Goal: Information Seeking & Learning: Learn about a topic

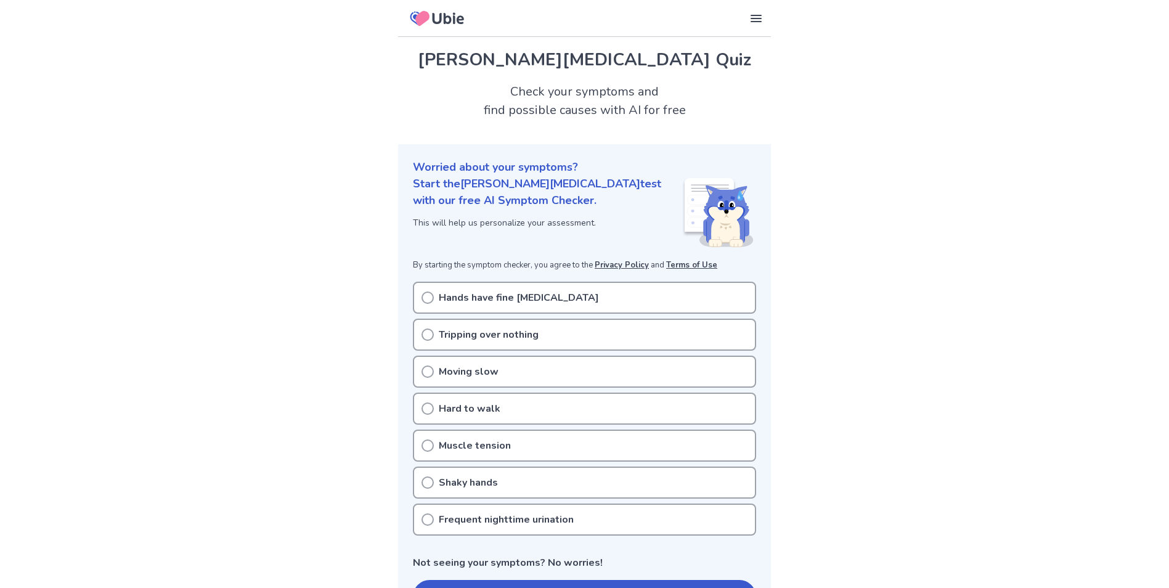
click at [426, 298] on icon at bounding box center [427, 297] width 12 height 12
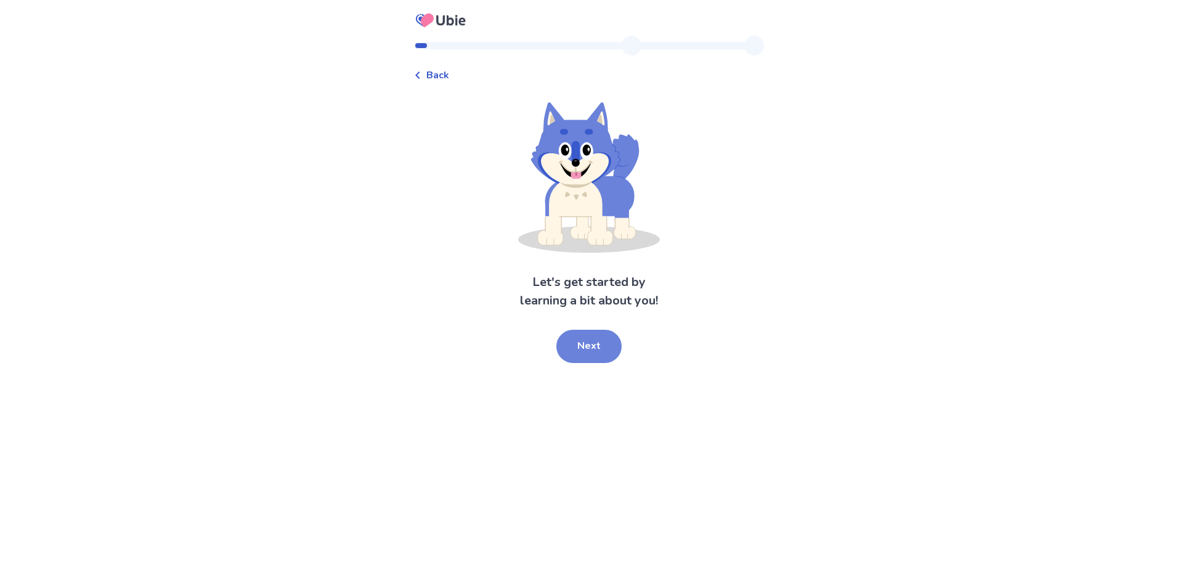
click at [590, 357] on button "Next" at bounding box center [588, 346] width 65 height 33
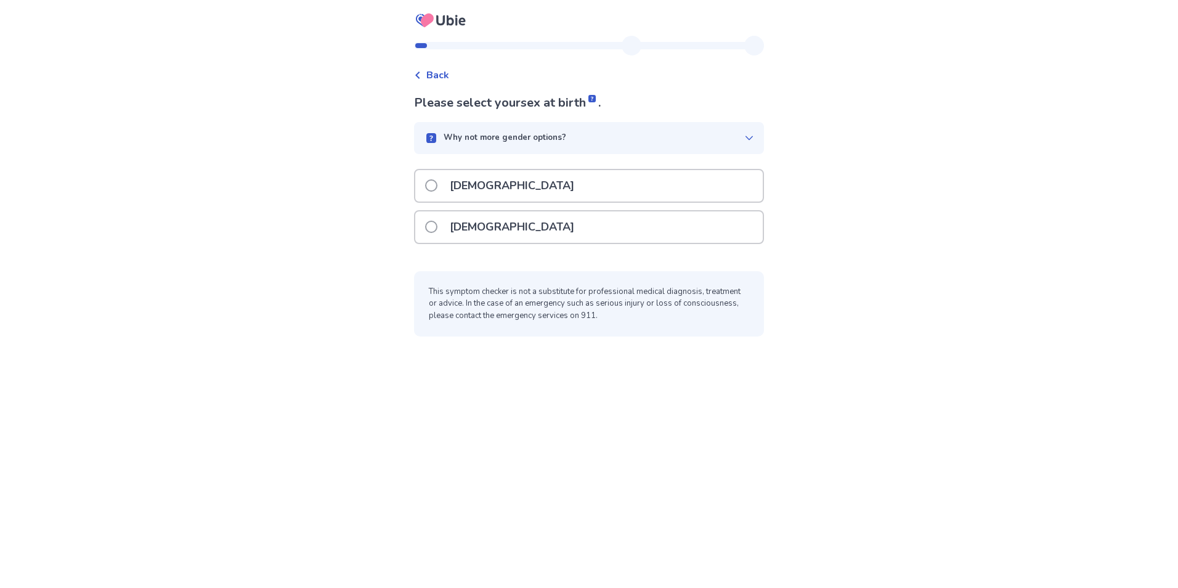
click at [437, 222] on span at bounding box center [431, 227] width 12 height 12
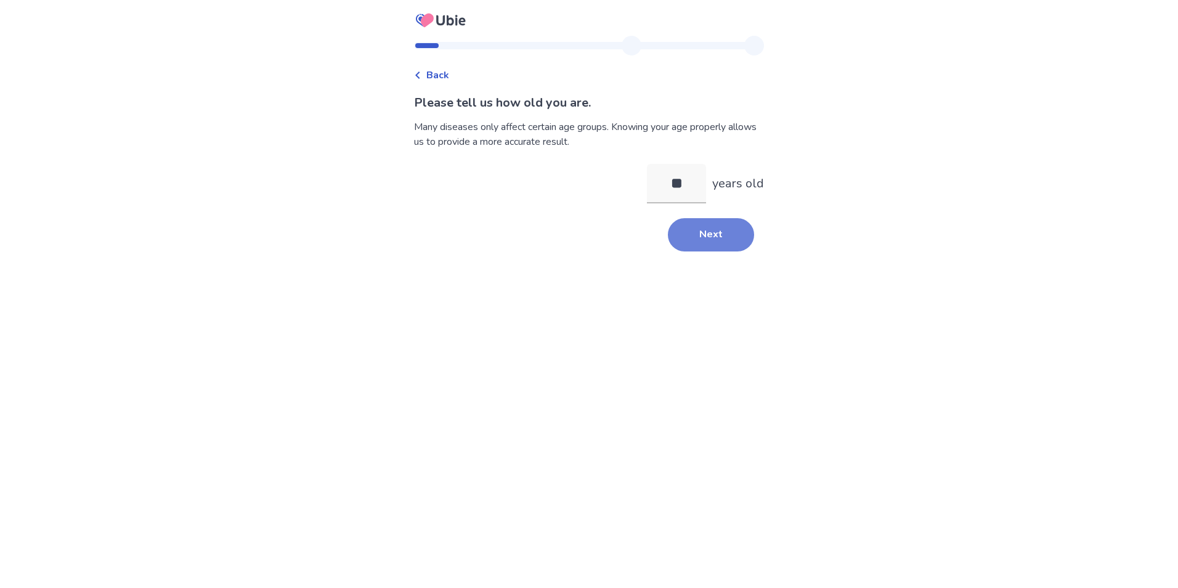
type input "**"
click at [712, 235] on button "Next" at bounding box center [711, 234] width 86 height 33
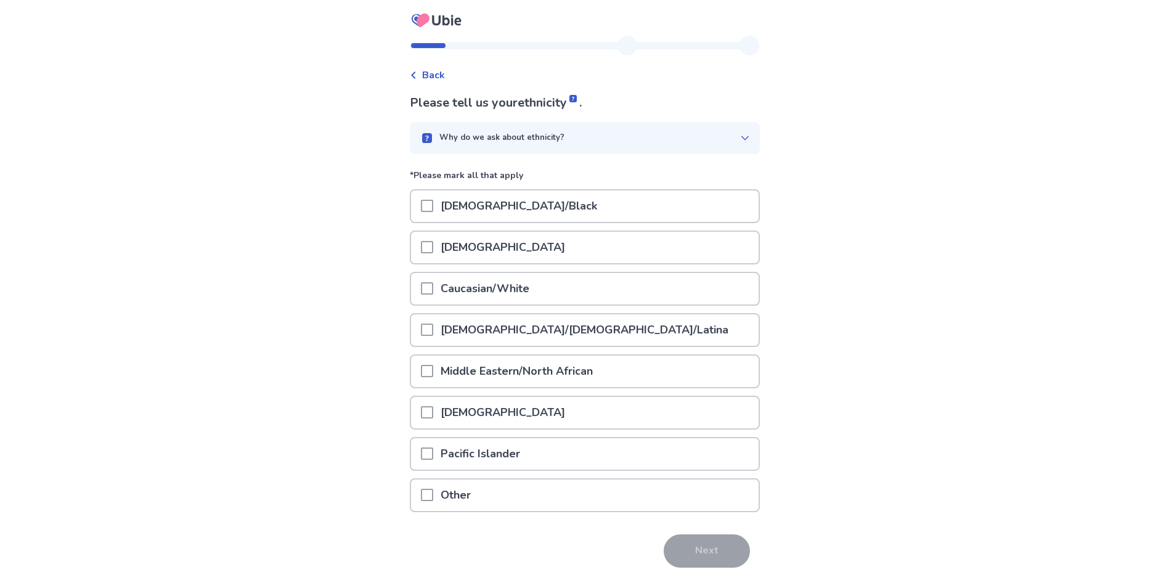
click at [433, 287] on span at bounding box center [427, 288] width 12 height 12
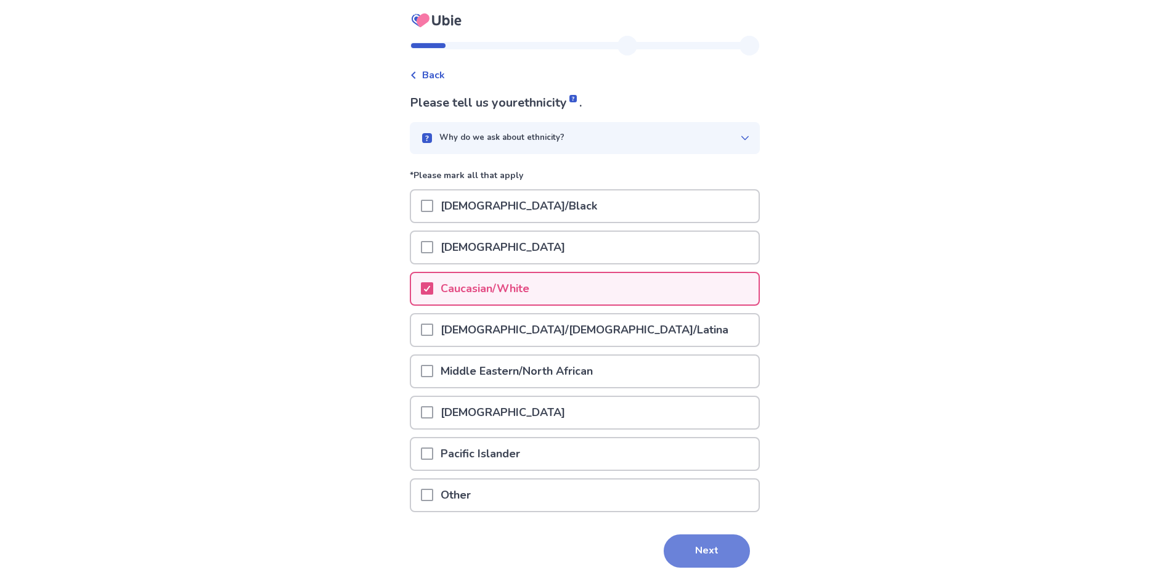
click at [709, 551] on button "Next" at bounding box center [707, 550] width 86 height 33
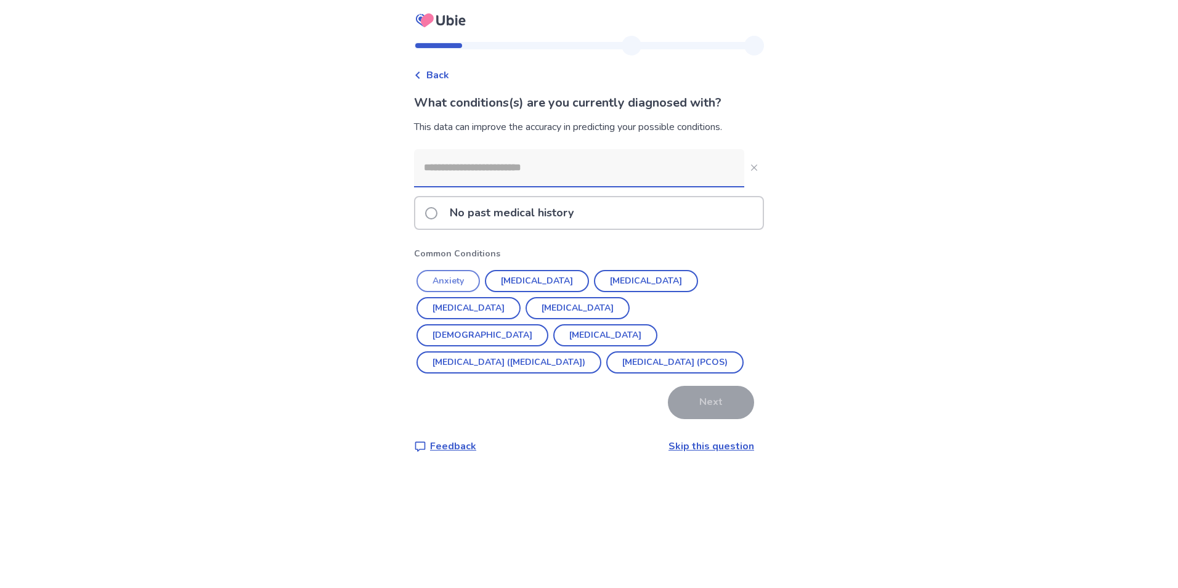
click at [464, 280] on button "Anxiety" at bounding box center [448, 281] width 63 height 22
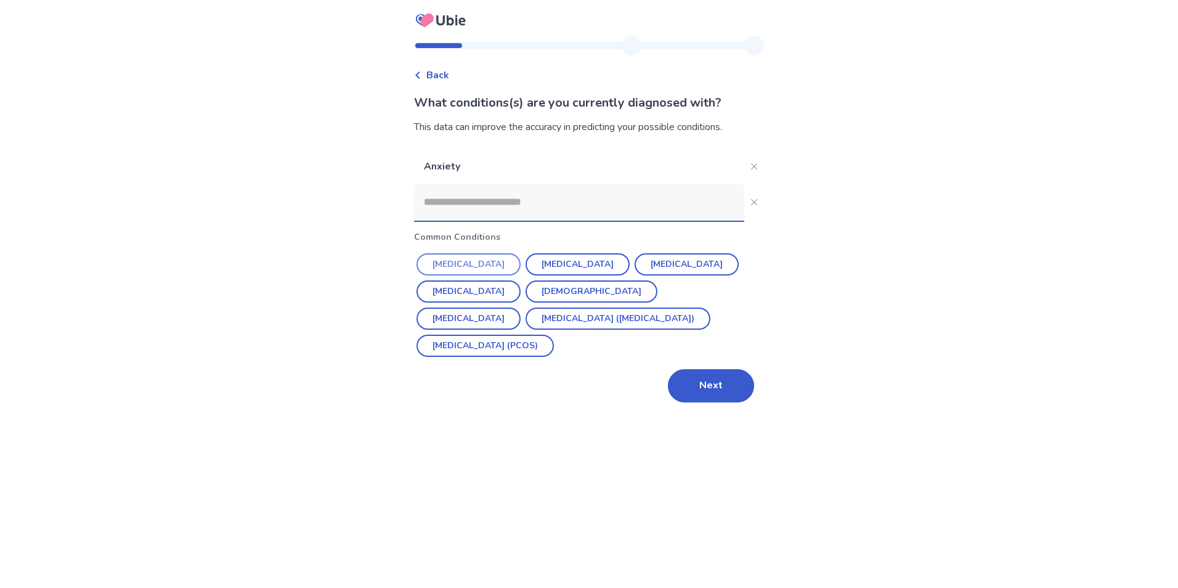
click at [473, 265] on button "Hypertension" at bounding box center [469, 264] width 104 height 22
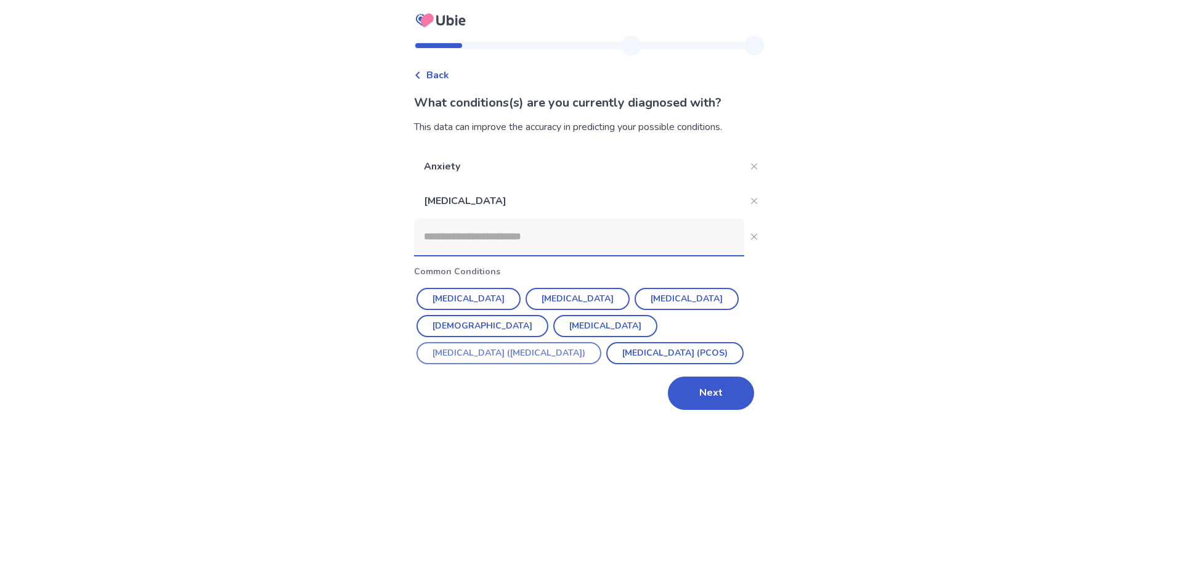
click at [585, 342] on button "Irritable Bowel Syndrome (IBS)" at bounding box center [509, 353] width 185 height 22
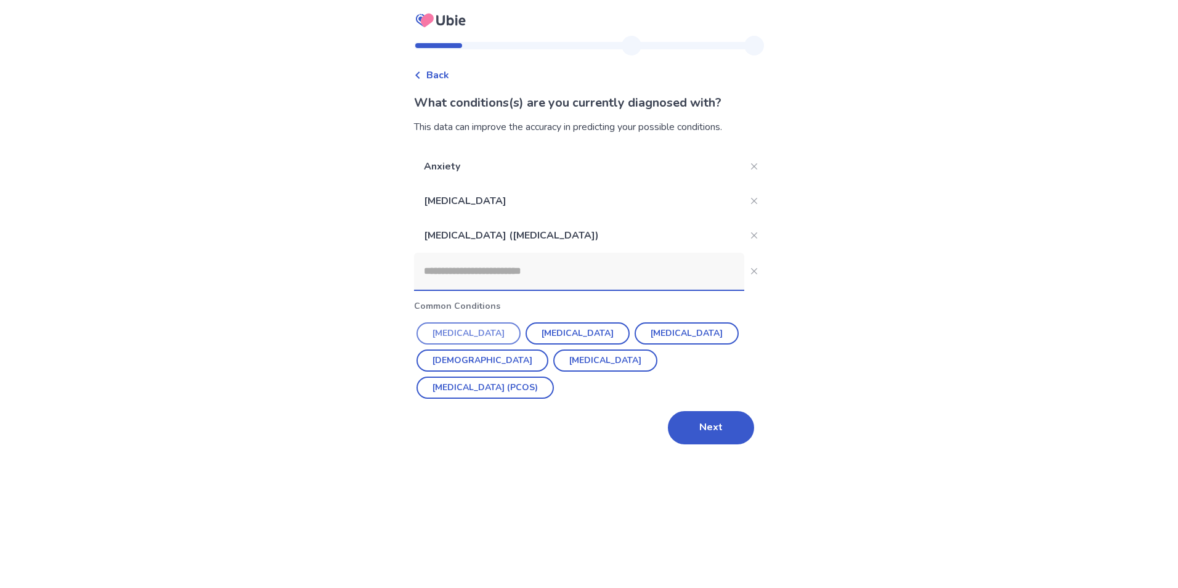
click at [469, 334] on button "Depression" at bounding box center [469, 333] width 104 height 22
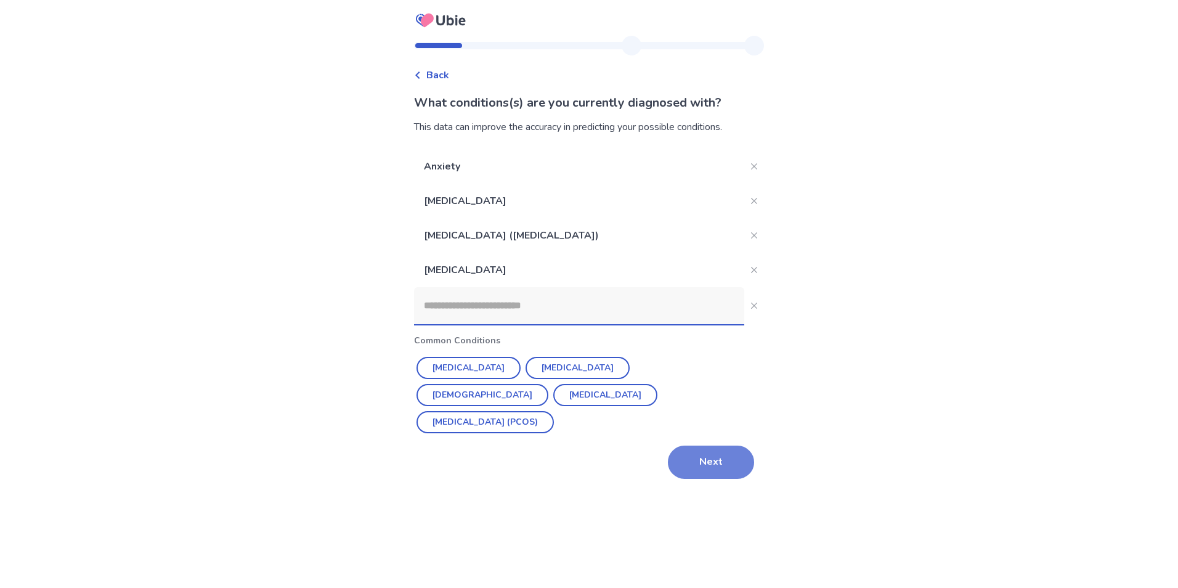
click at [709, 446] on button "Next" at bounding box center [711, 462] width 86 height 33
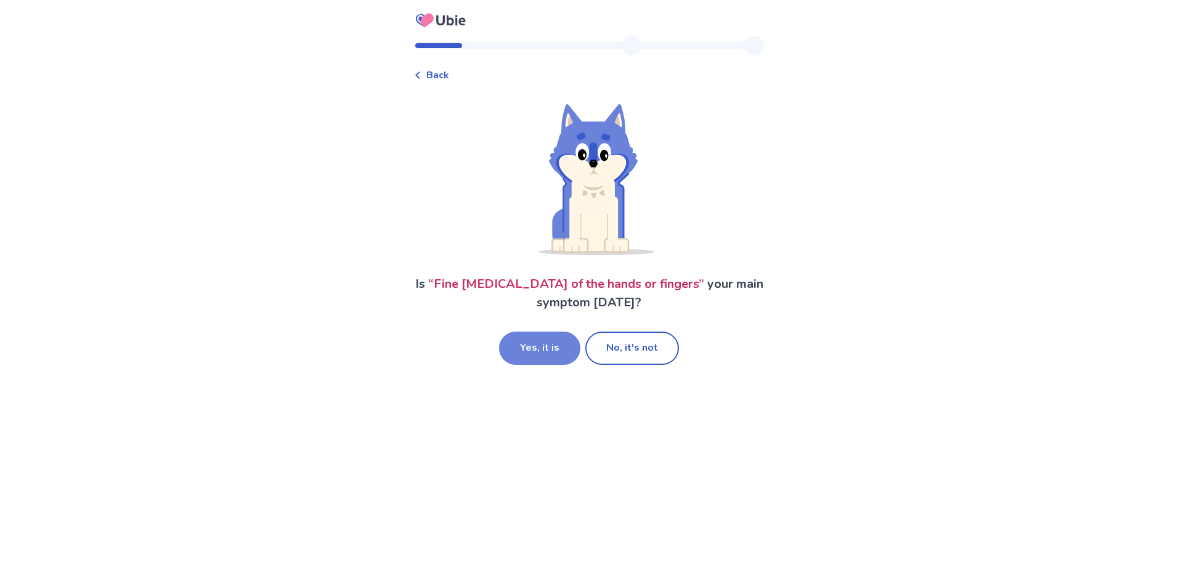
click at [561, 344] on button "Yes, it is" at bounding box center [539, 348] width 81 height 33
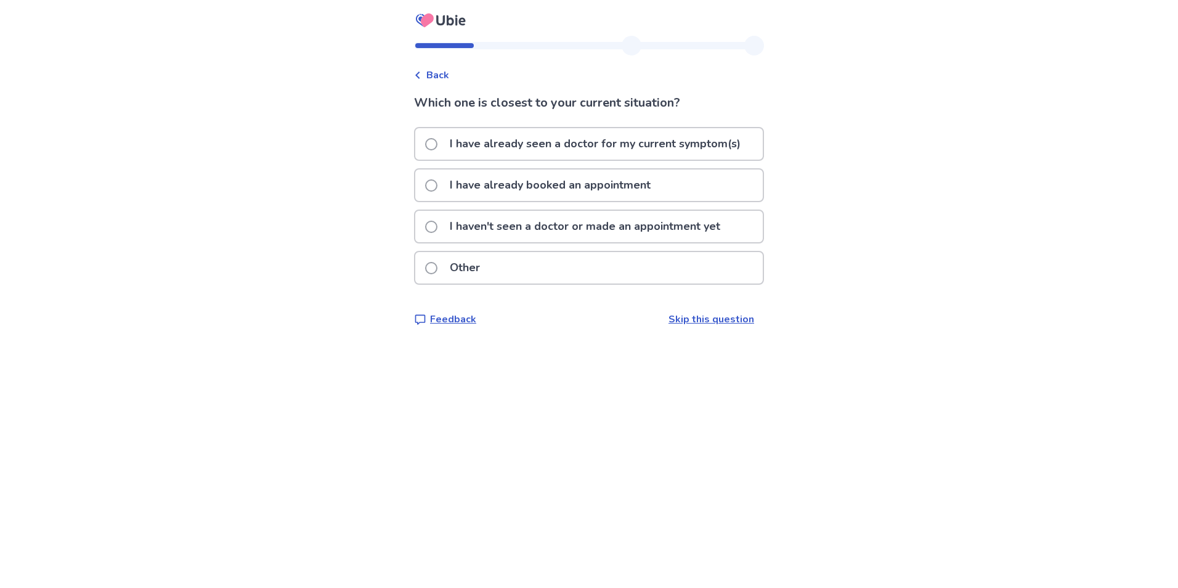
click at [437, 224] on span at bounding box center [431, 227] width 12 height 12
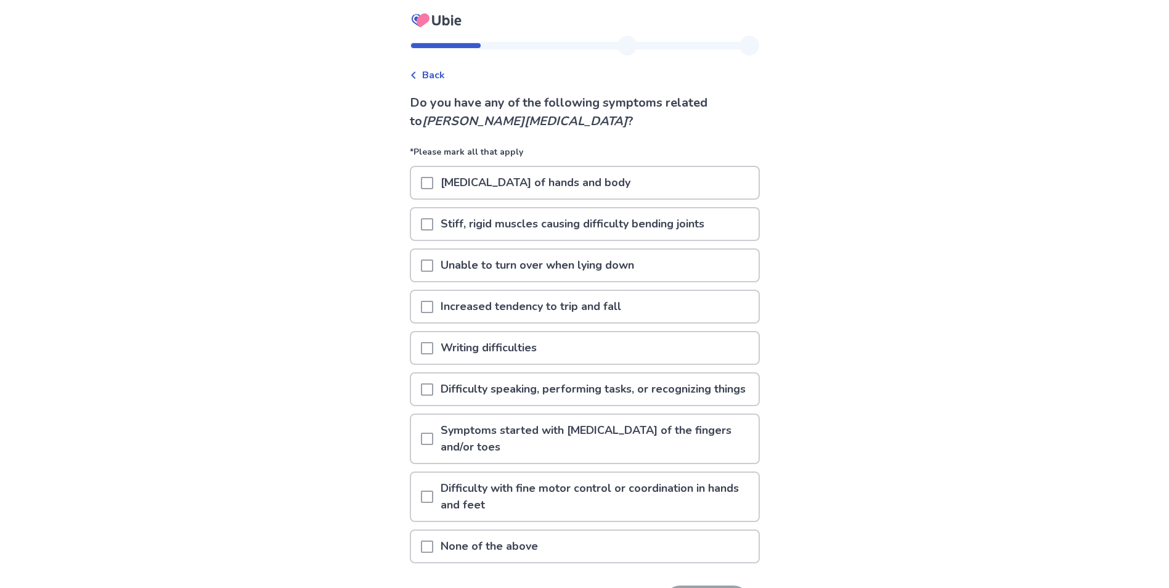
click at [433, 183] on span at bounding box center [427, 183] width 12 height 12
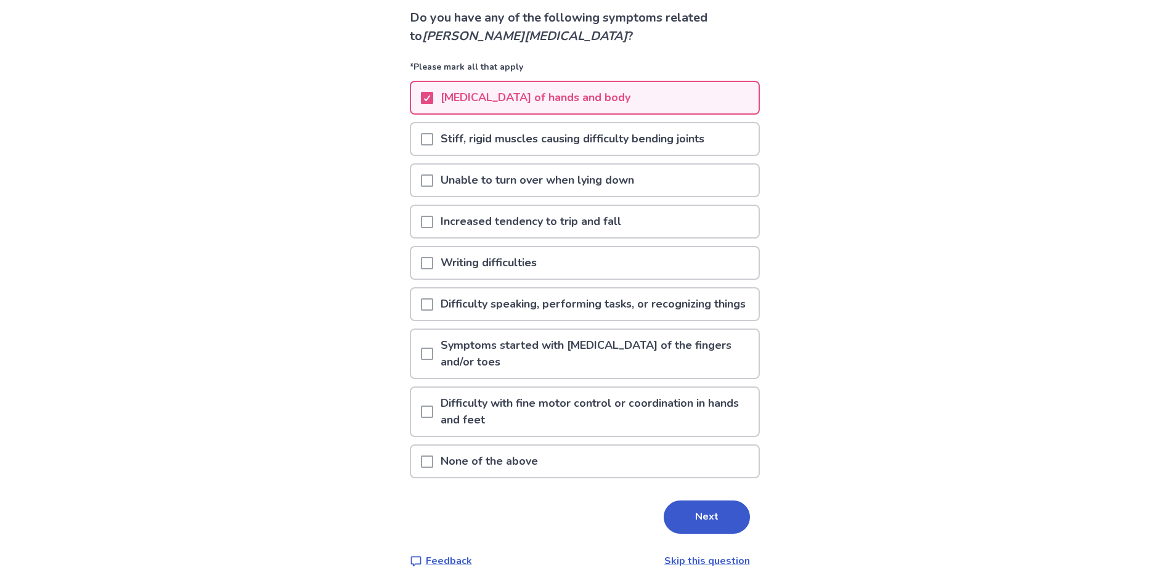
scroll to position [102, 0]
click at [431, 351] on span at bounding box center [427, 354] width 12 height 12
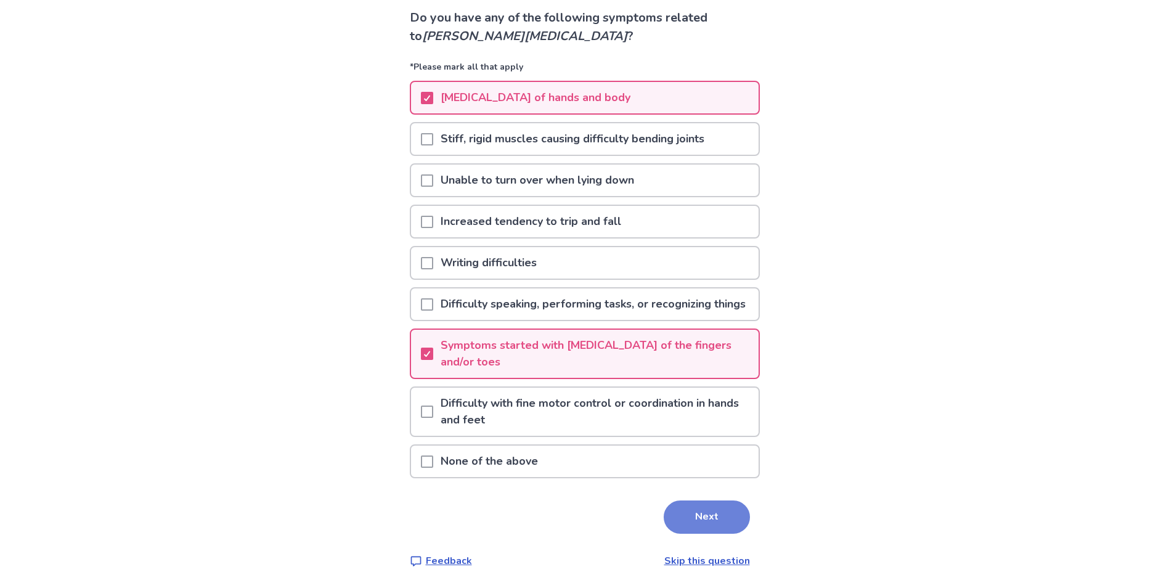
click at [675, 516] on button "Next" at bounding box center [707, 516] width 86 height 33
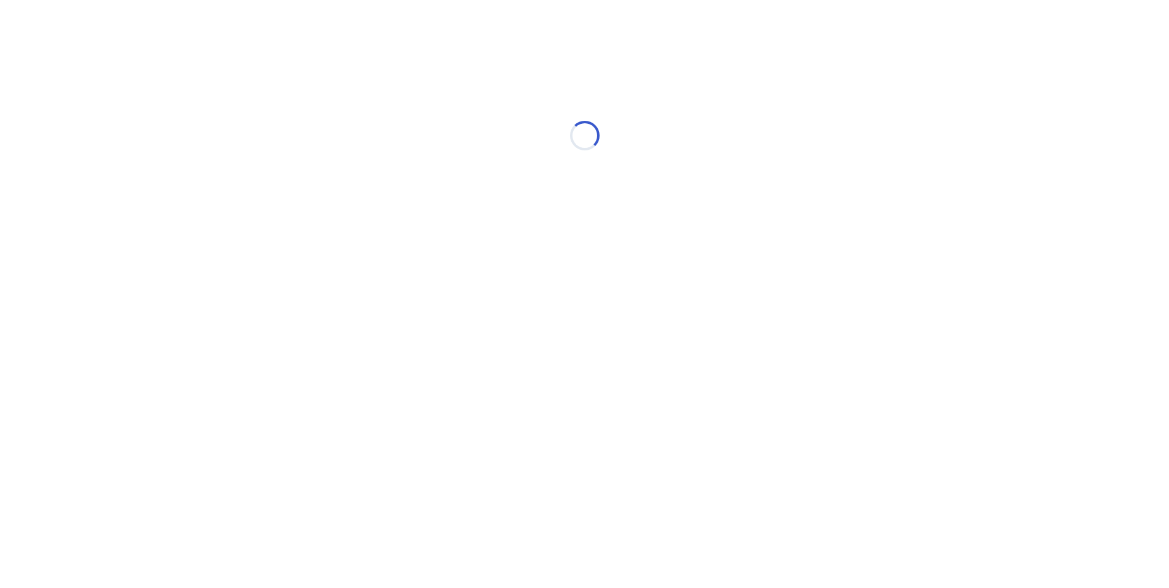
scroll to position [0, 0]
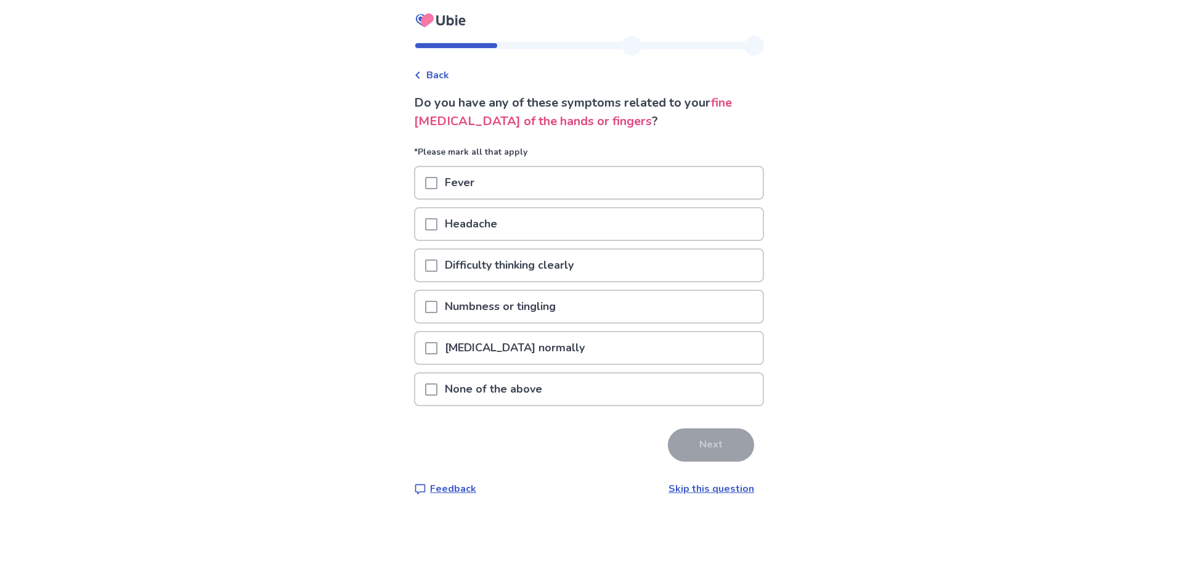
click at [434, 301] on span at bounding box center [431, 307] width 12 height 12
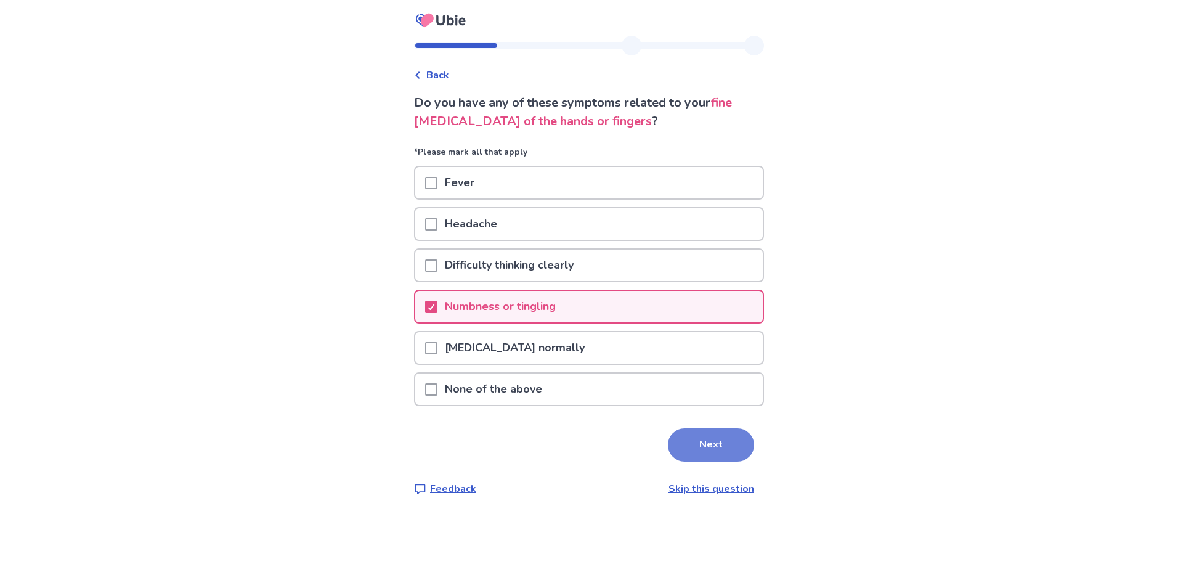
click at [694, 451] on button "Next" at bounding box center [711, 444] width 86 height 33
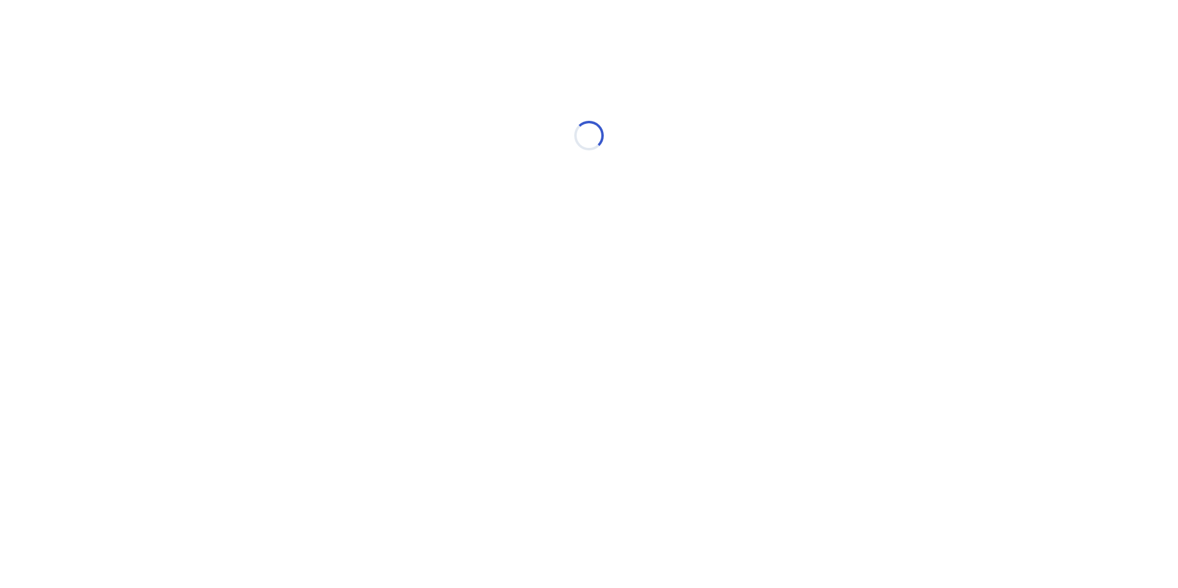
select select "*"
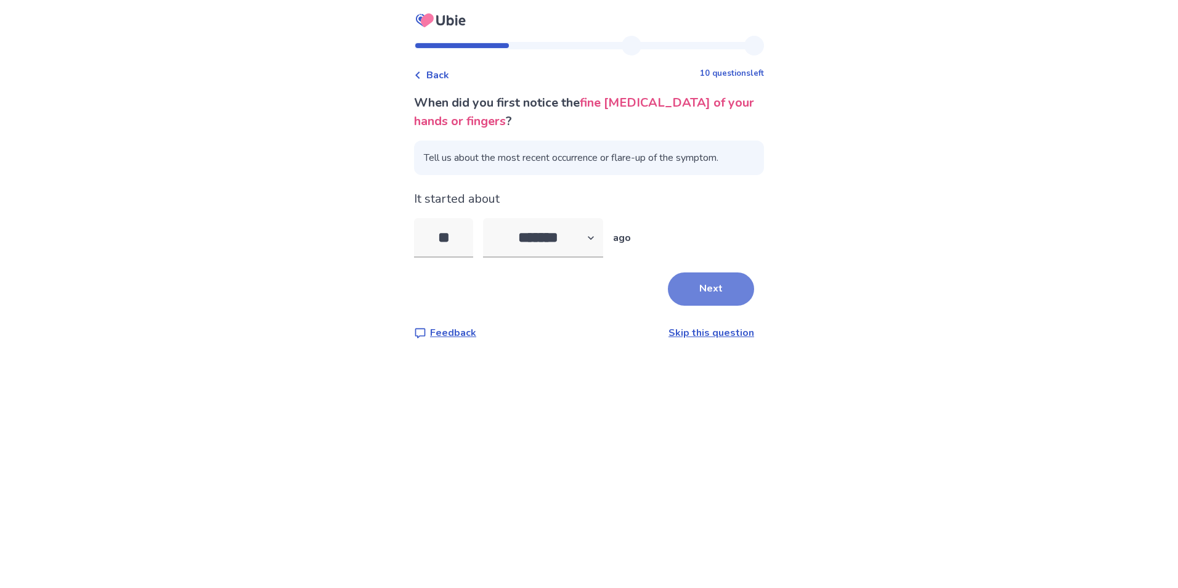
type input "**"
click at [683, 285] on button "Next" at bounding box center [711, 288] width 86 height 33
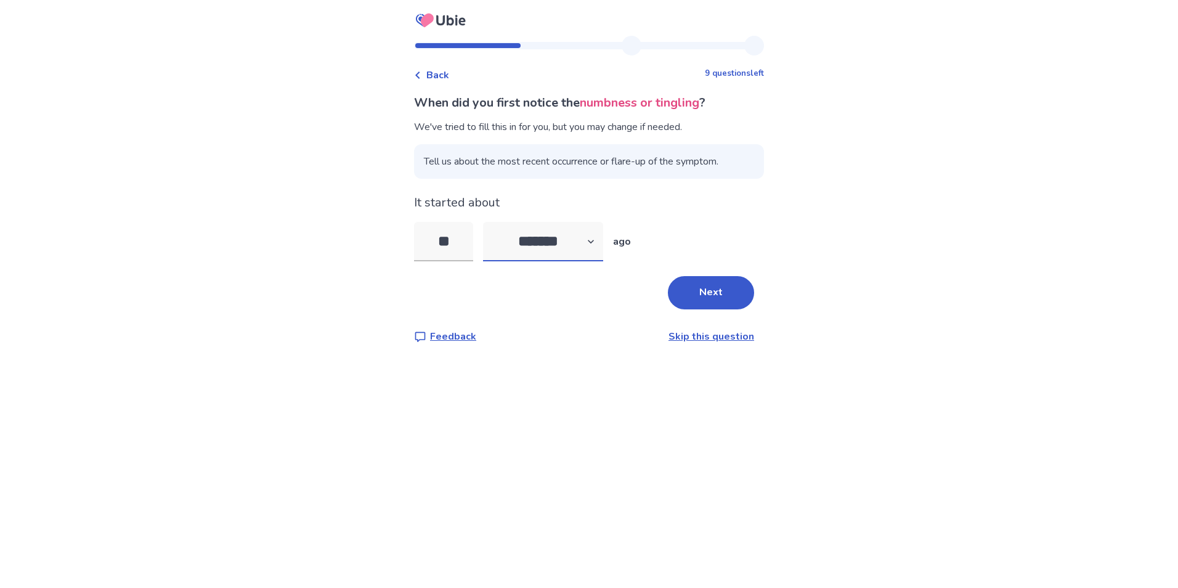
click at [588, 242] on select "******* ****** ******* ******** *******" at bounding box center [543, 241] width 120 height 39
select select "*"
click at [490, 222] on select "******* ****** ******* ******** *******" at bounding box center [543, 241] width 120 height 39
click at [454, 238] on input "**" at bounding box center [443, 241] width 59 height 39
type input "*"
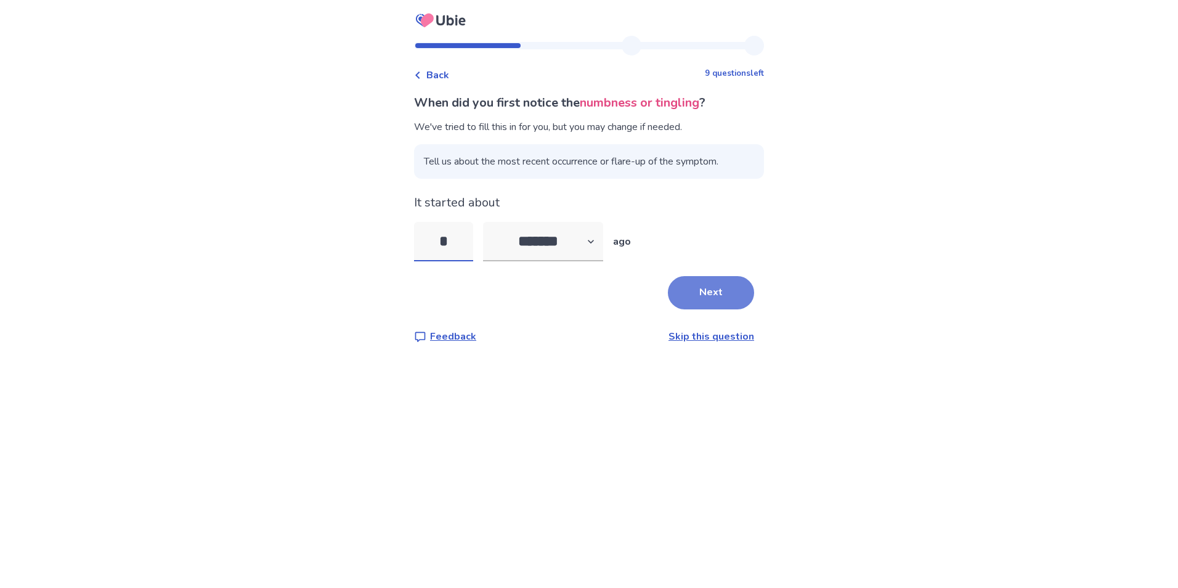
type input "*"
click at [710, 294] on button "Next" at bounding box center [711, 292] width 86 height 33
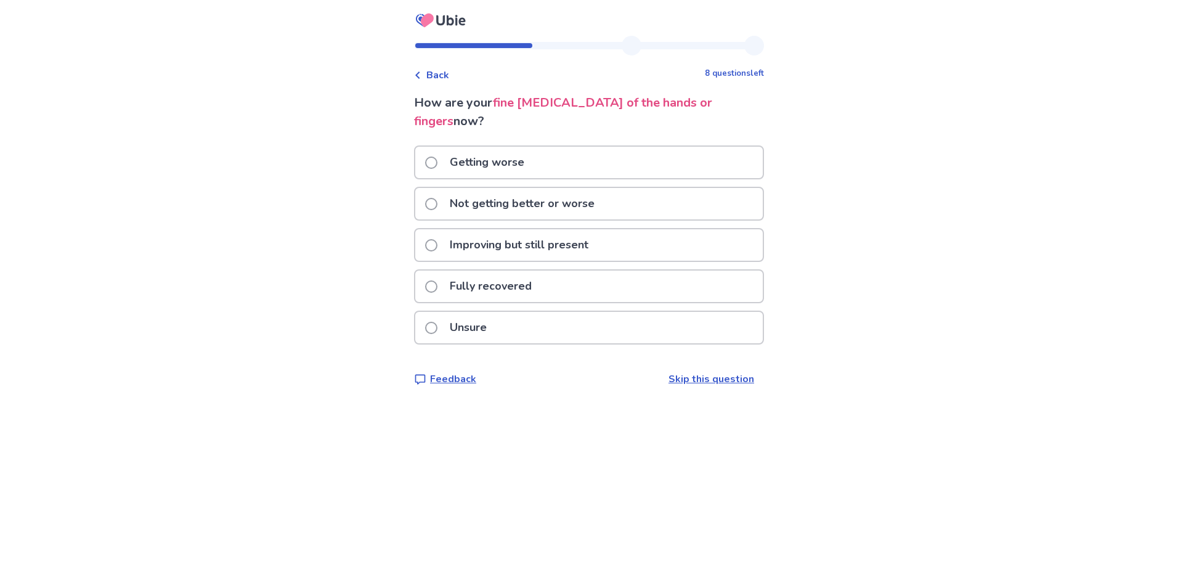
click at [434, 198] on span at bounding box center [431, 204] width 12 height 12
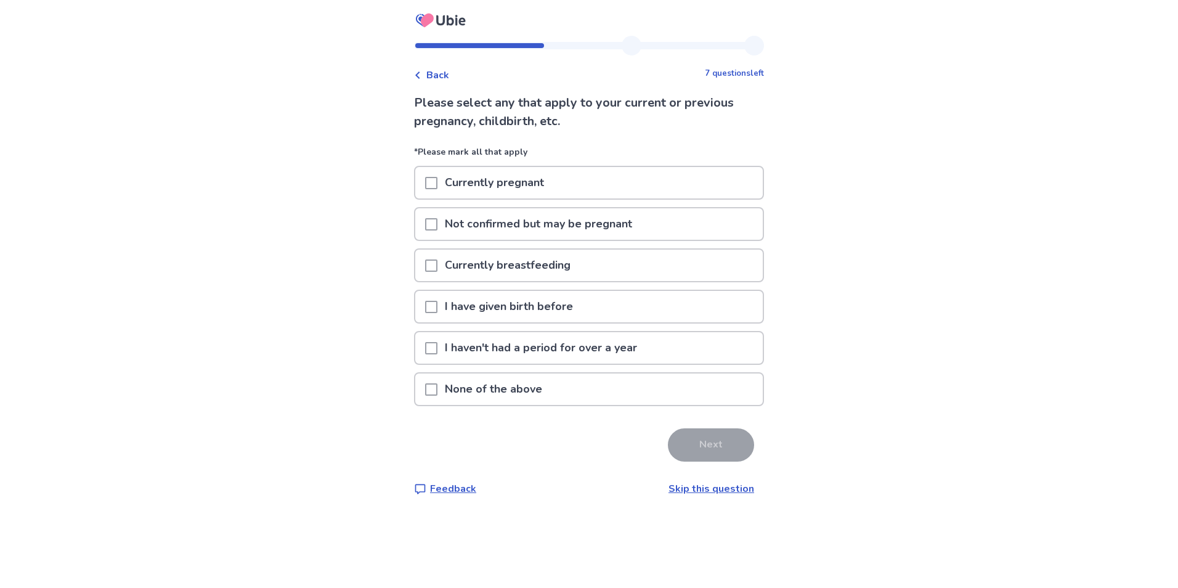
click at [437, 388] on span at bounding box center [431, 389] width 12 height 12
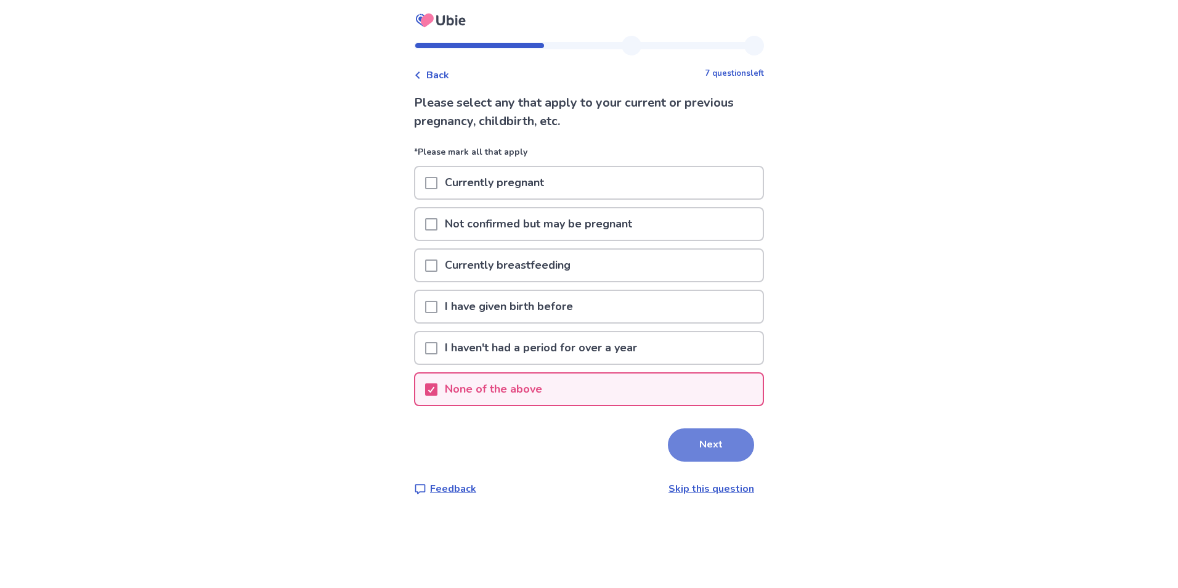
click at [689, 454] on button "Next" at bounding box center [711, 444] width 86 height 33
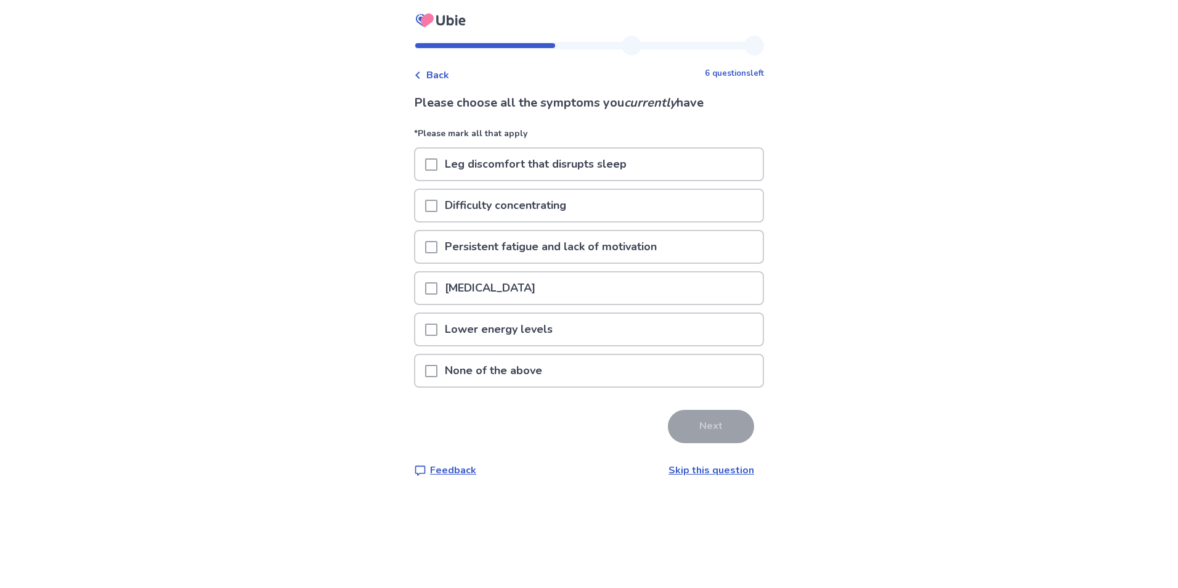
click at [437, 166] on span at bounding box center [431, 164] width 12 height 12
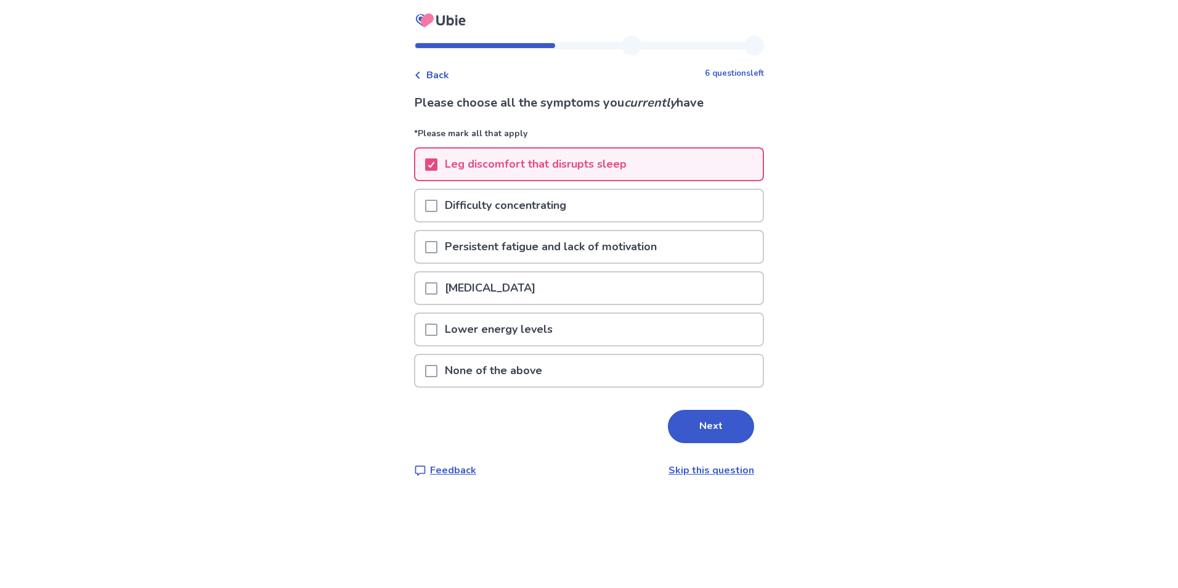
click at [437, 200] on span at bounding box center [431, 206] width 12 height 12
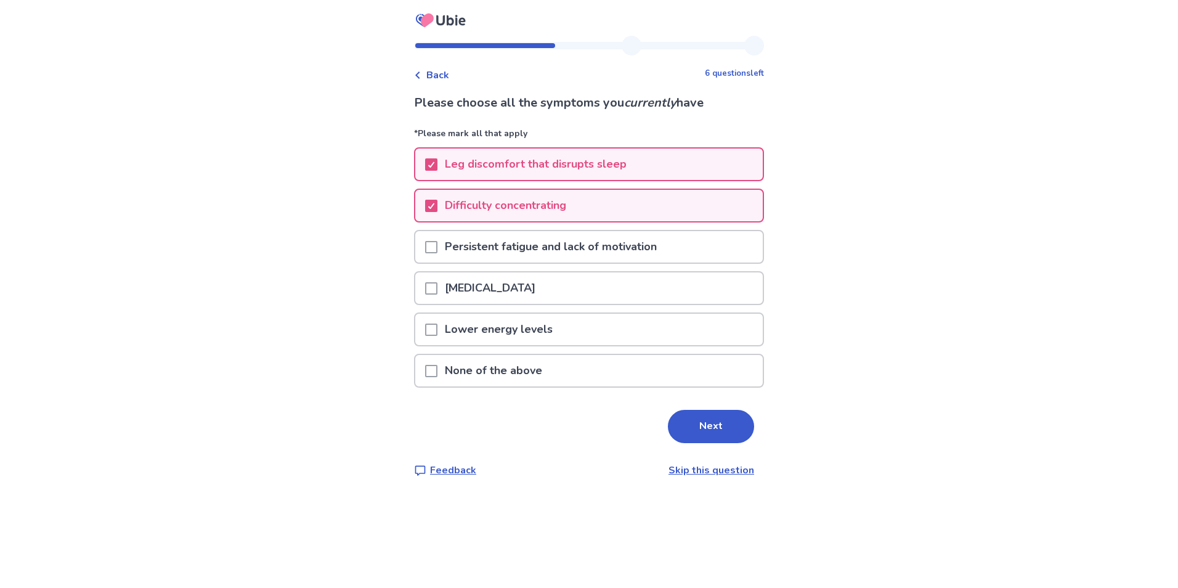
click at [437, 243] on span at bounding box center [431, 247] width 12 height 12
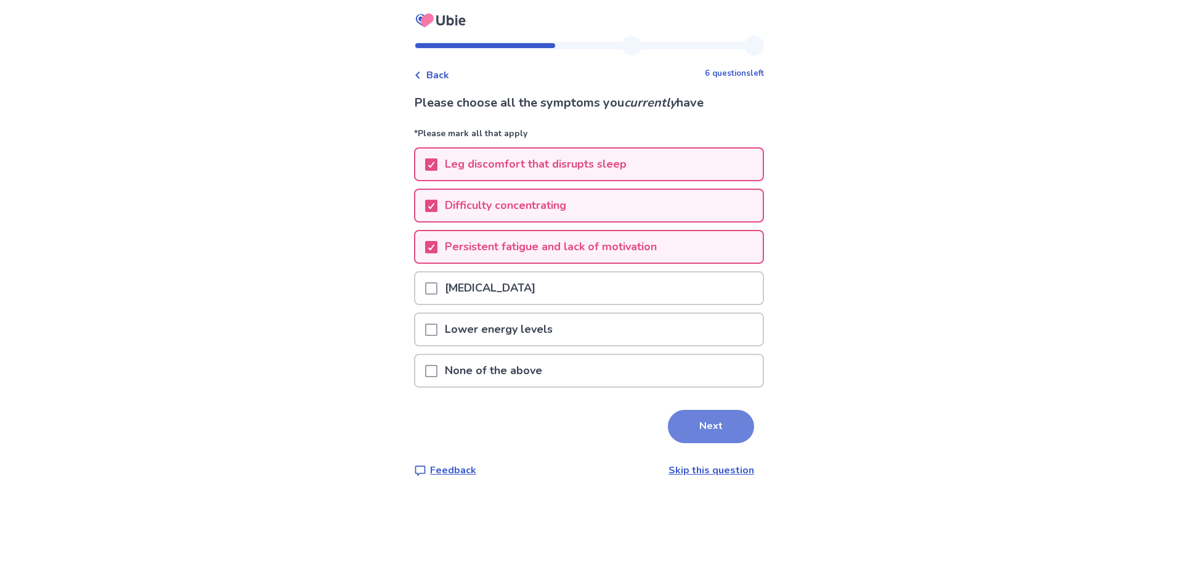
click at [698, 419] on button "Next" at bounding box center [711, 426] width 86 height 33
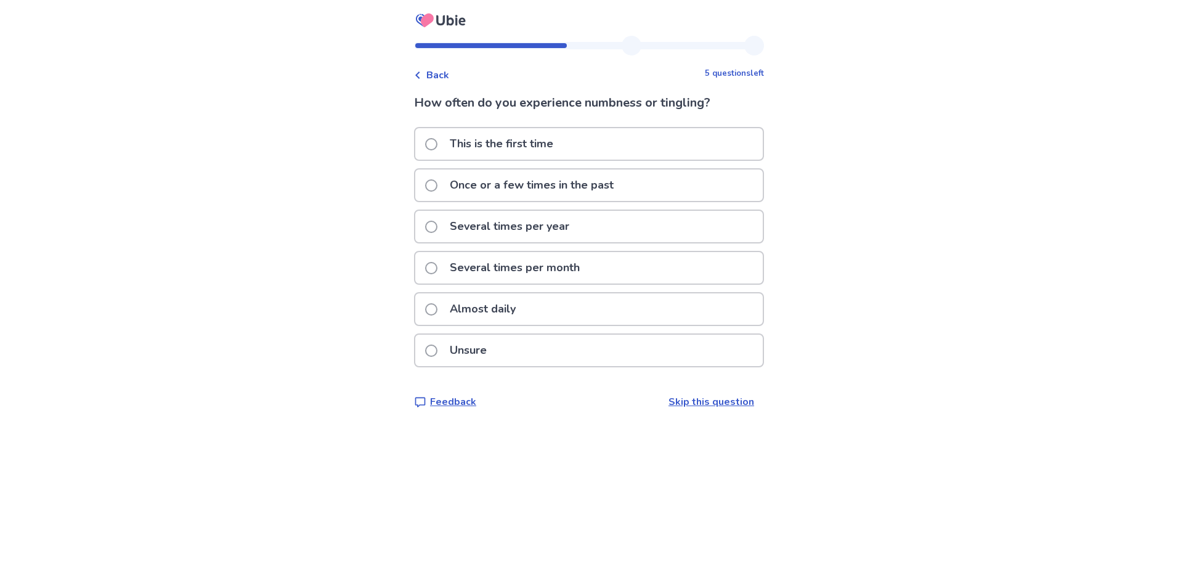
click at [437, 309] on span at bounding box center [431, 309] width 12 height 12
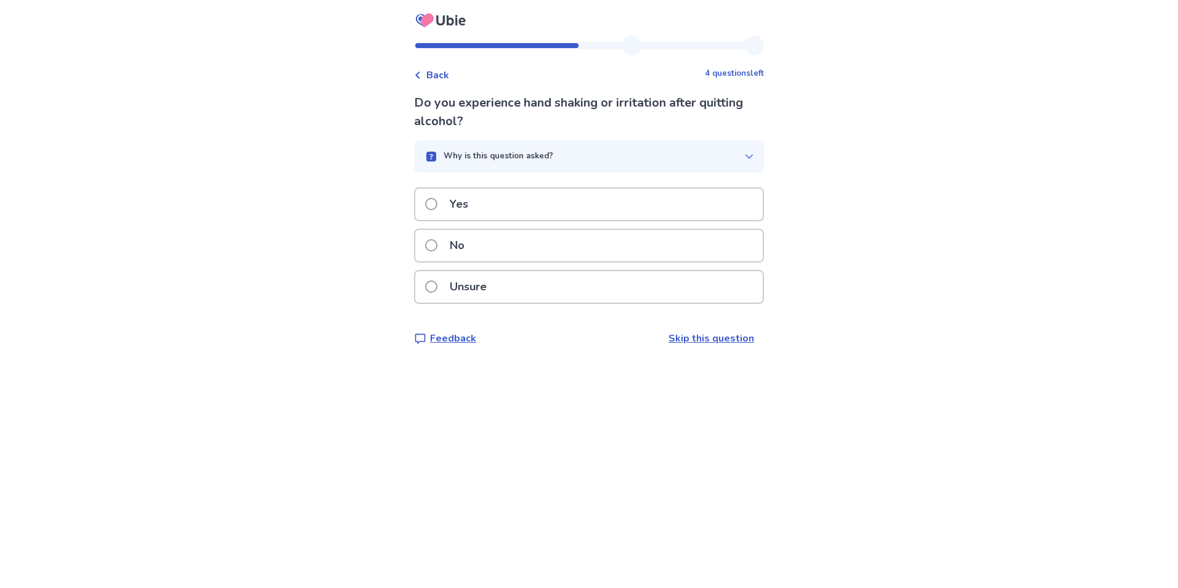
click at [437, 245] on span at bounding box center [431, 245] width 12 height 12
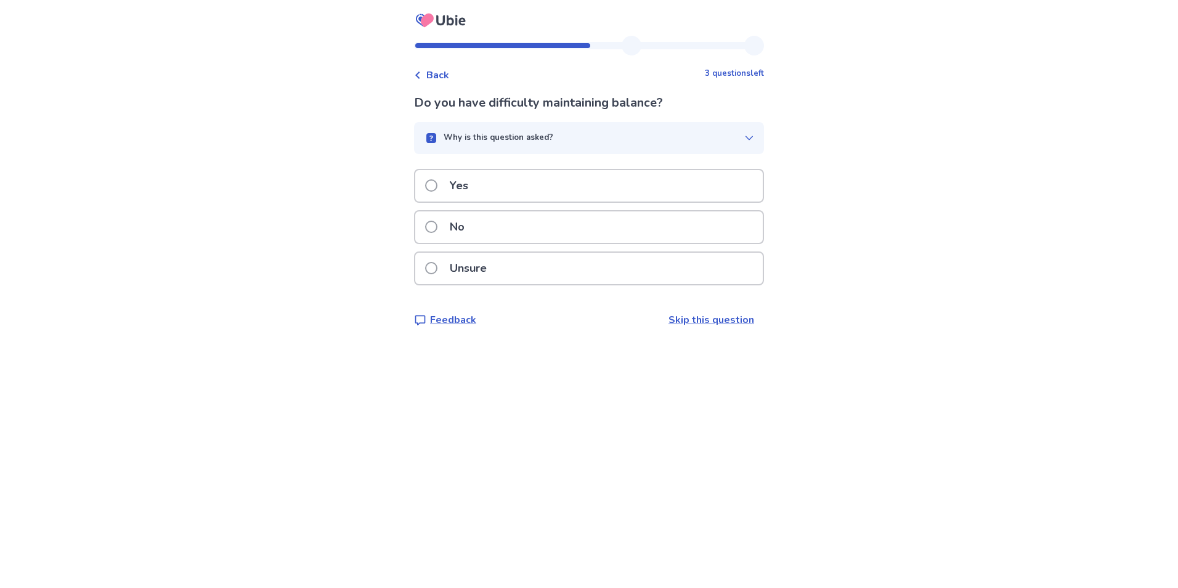
click at [437, 227] on span at bounding box center [431, 227] width 12 height 12
click at [437, 182] on span at bounding box center [431, 185] width 12 height 12
click at [437, 220] on label "No" at bounding box center [448, 226] width 47 height 31
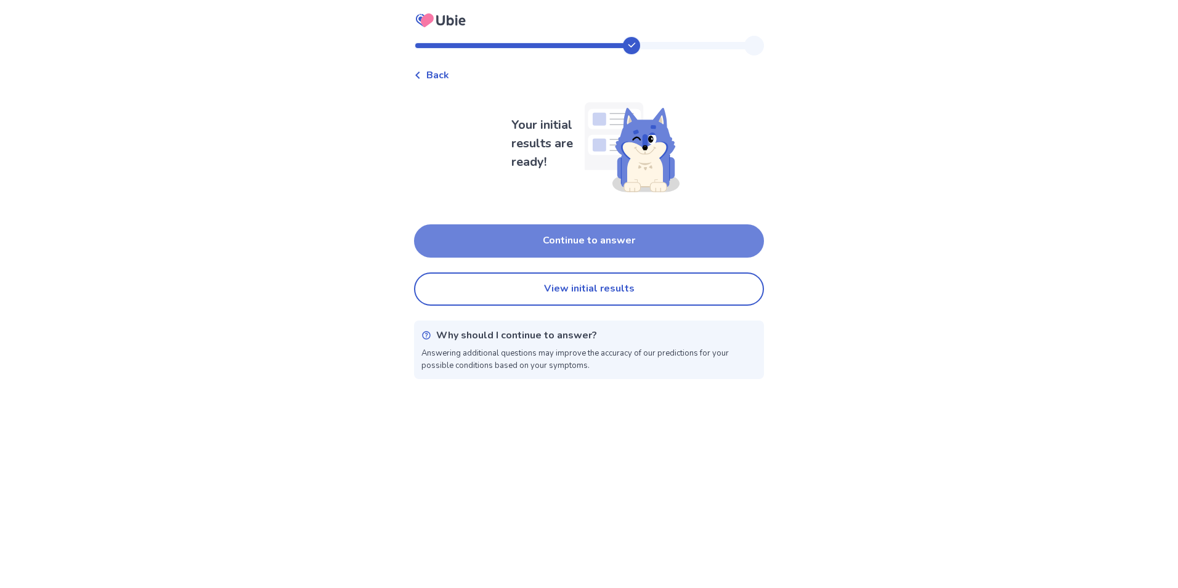
click at [553, 243] on button "Continue to answer" at bounding box center [589, 240] width 350 height 33
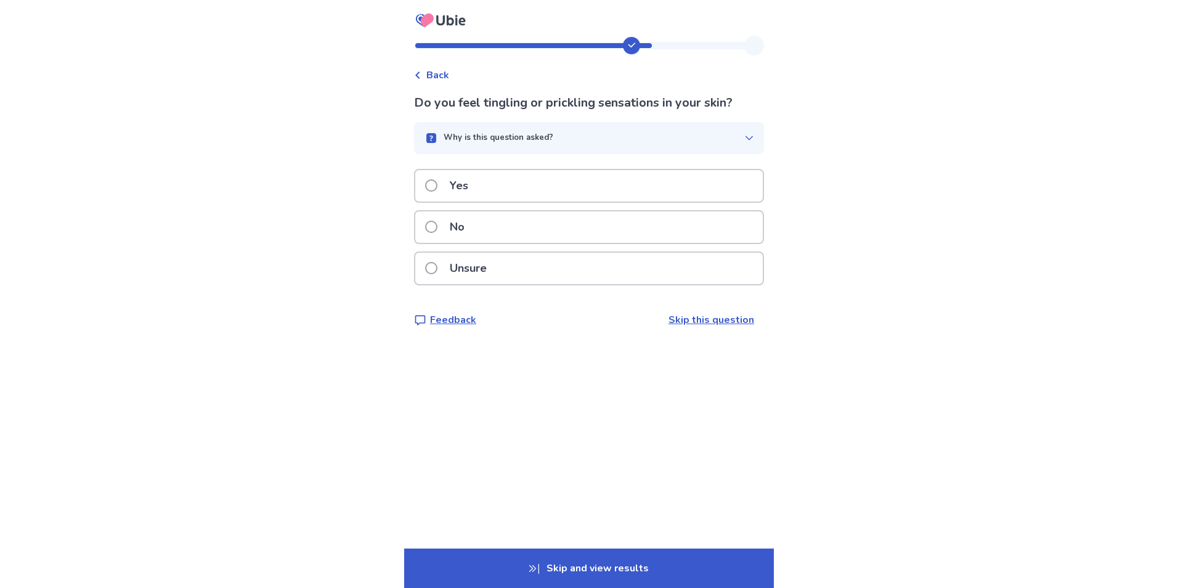
click at [437, 224] on span at bounding box center [431, 227] width 12 height 12
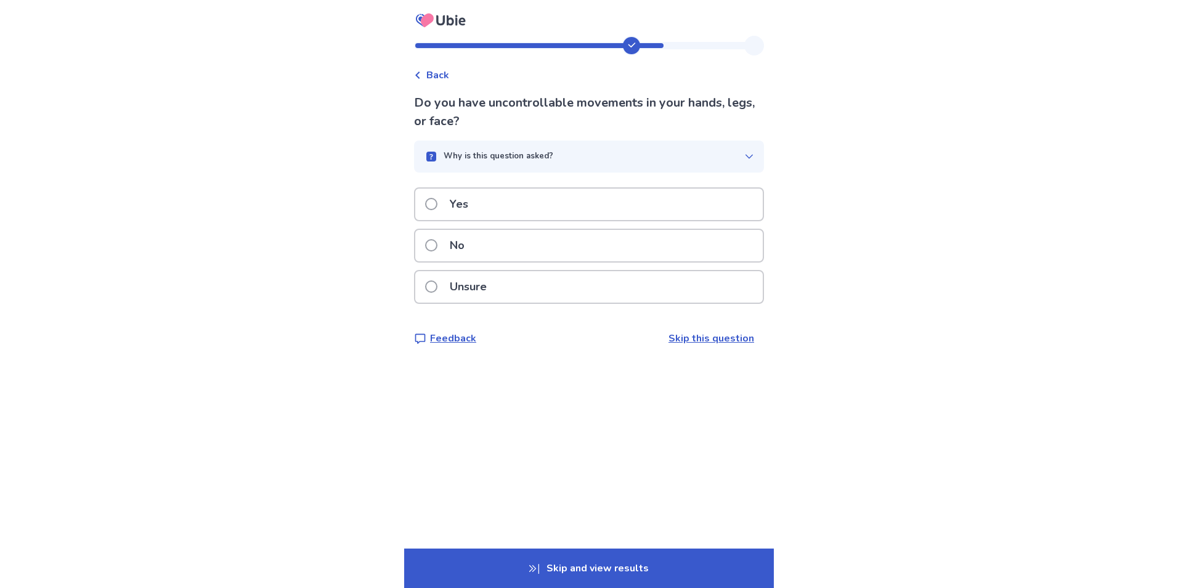
click at [445, 283] on label "Unsure" at bounding box center [459, 286] width 69 height 31
click at [436, 203] on span at bounding box center [431, 204] width 12 height 12
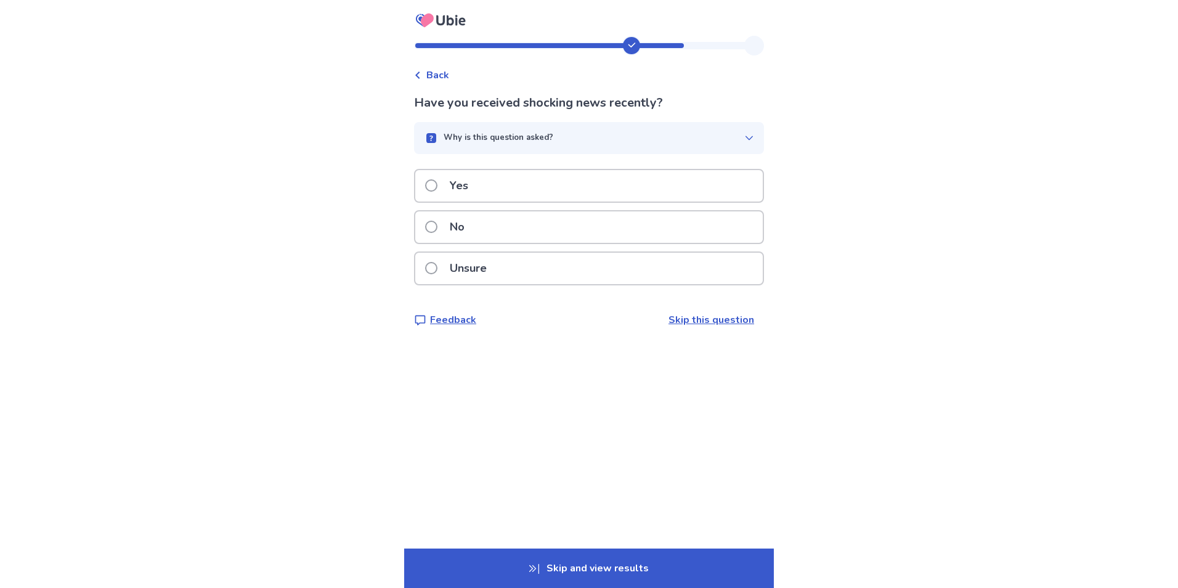
click at [437, 230] on span at bounding box center [431, 227] width 12 height 12
click at [437, 187] on span at bounding box center [431, 185] width 12 height 12
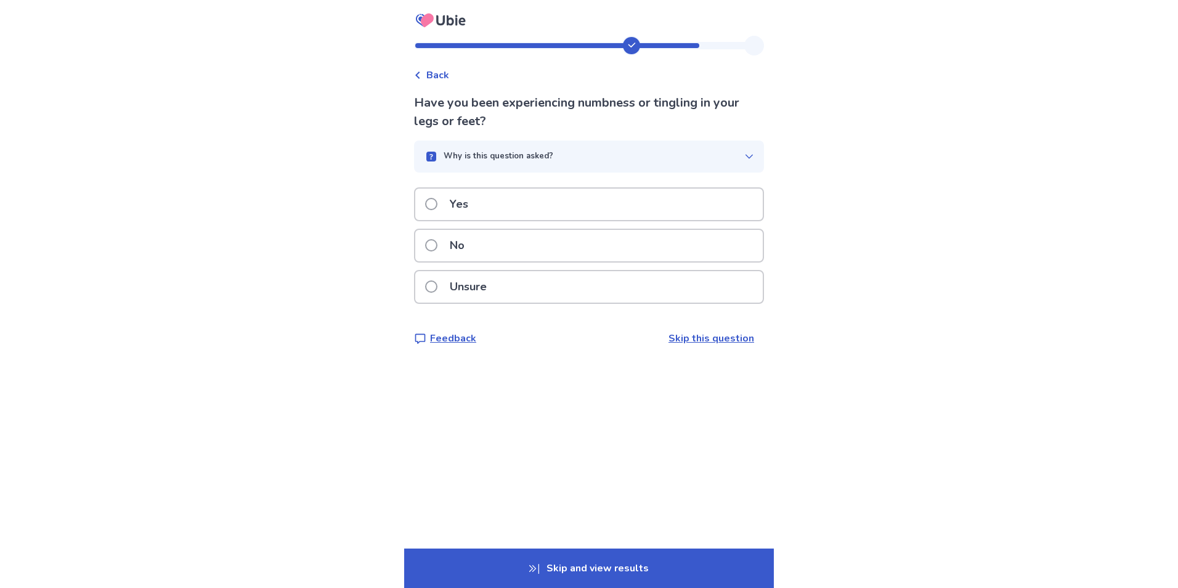
click at [437, 203] on span at bounding box center [431, 204] width 12 height 12
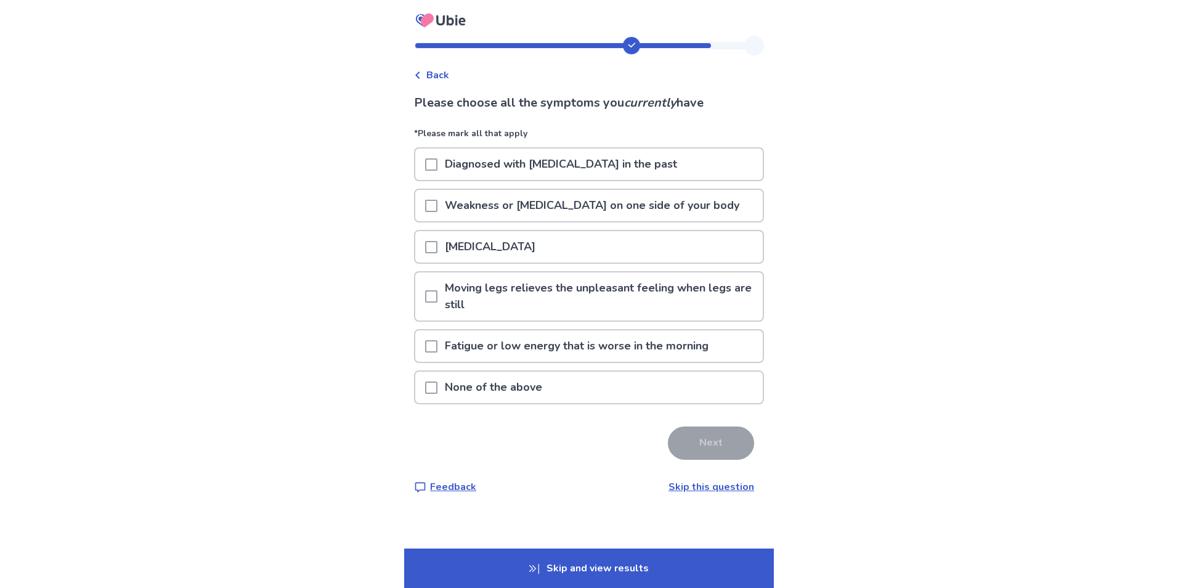
click at [437, 349] on span at bounding box center [431, 346] width 12 height 12
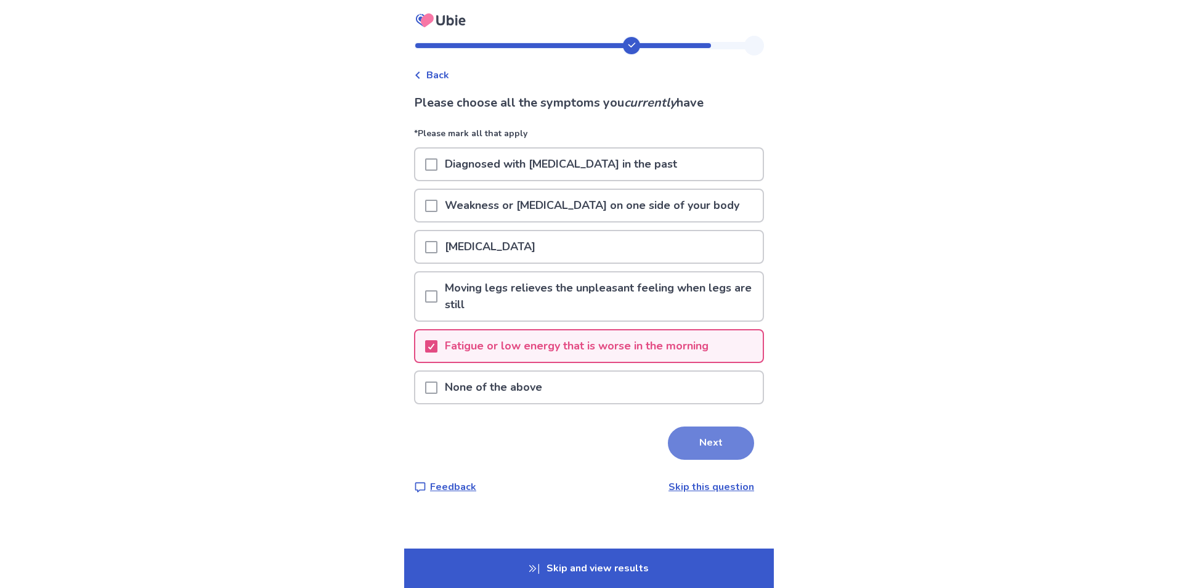
click at [696, 453] on button "Next" at bounding box center [711, 442] width 86 height 33
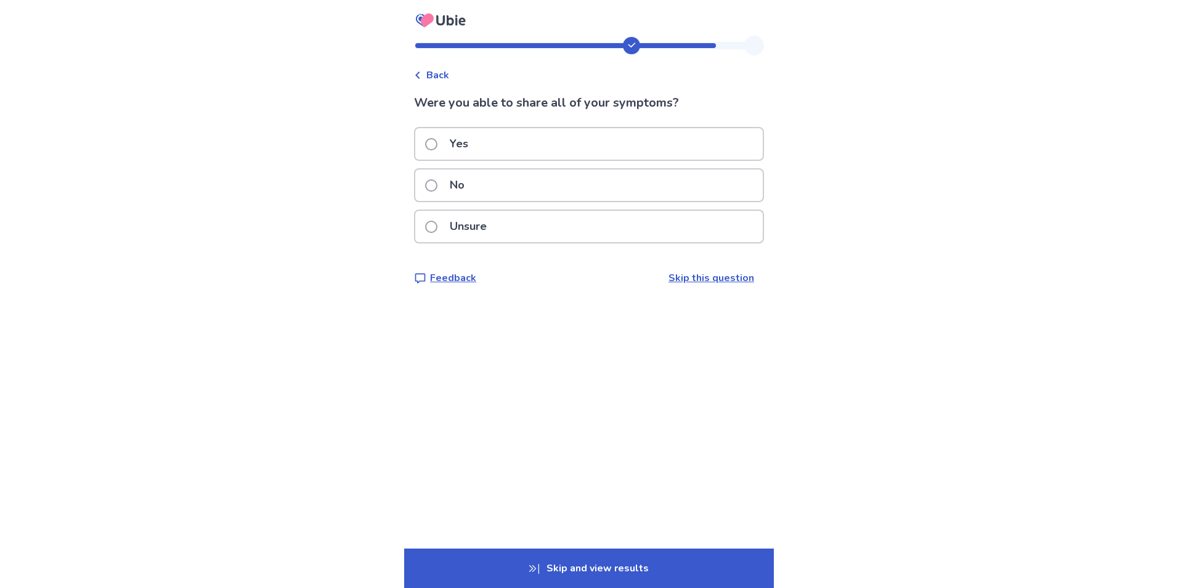
click at [437, 139] on span at bounding box center [431, 144] width 12 height 12
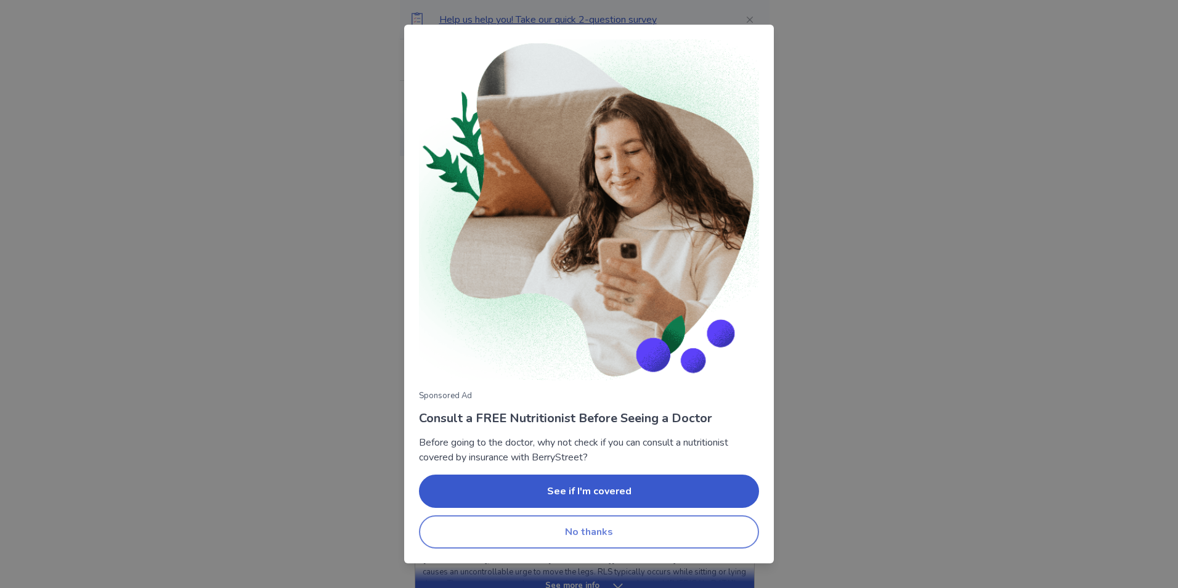
click at [584, 536] on button "No thanks" at bounding box center [589, 531] width 340 height 33
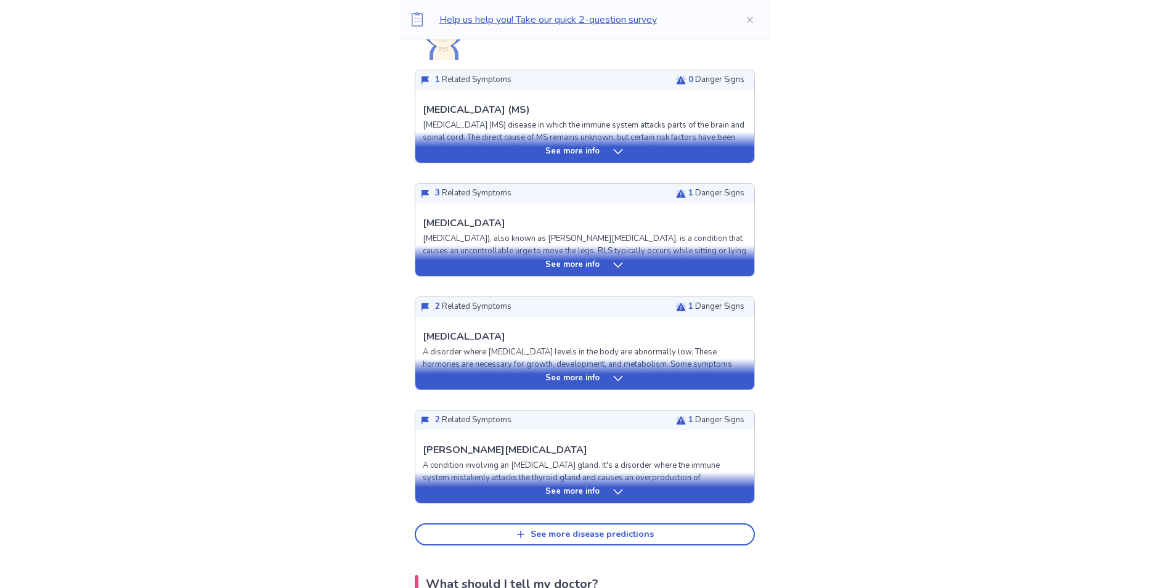
scroll to position [370, 0]
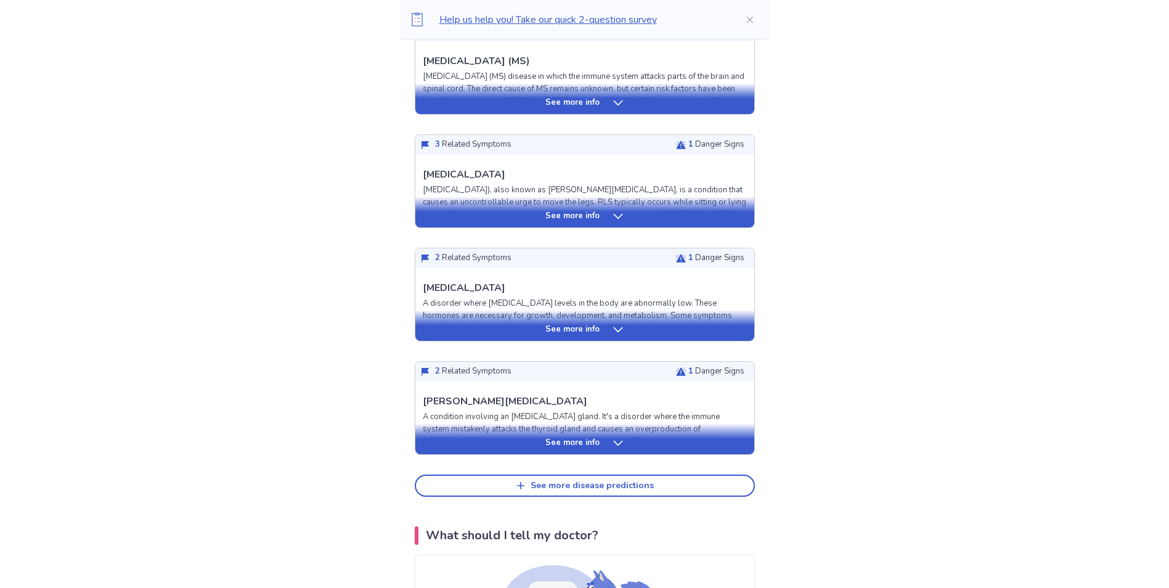
click at [618, 444] on icon at bounding box center [617, 443] width 9 height 5
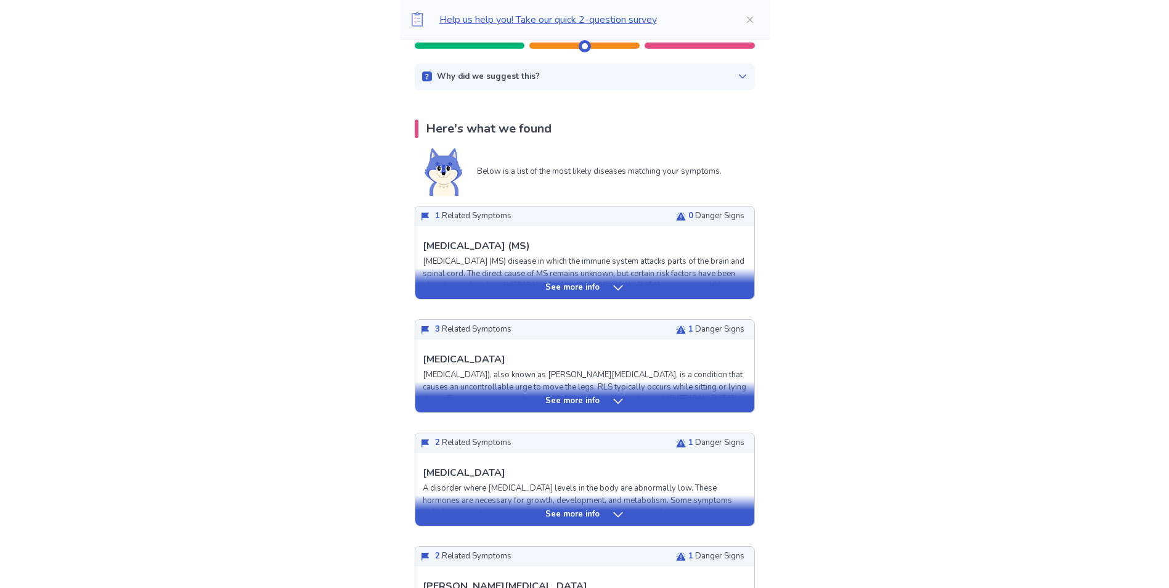
scroll to position [123, 0]
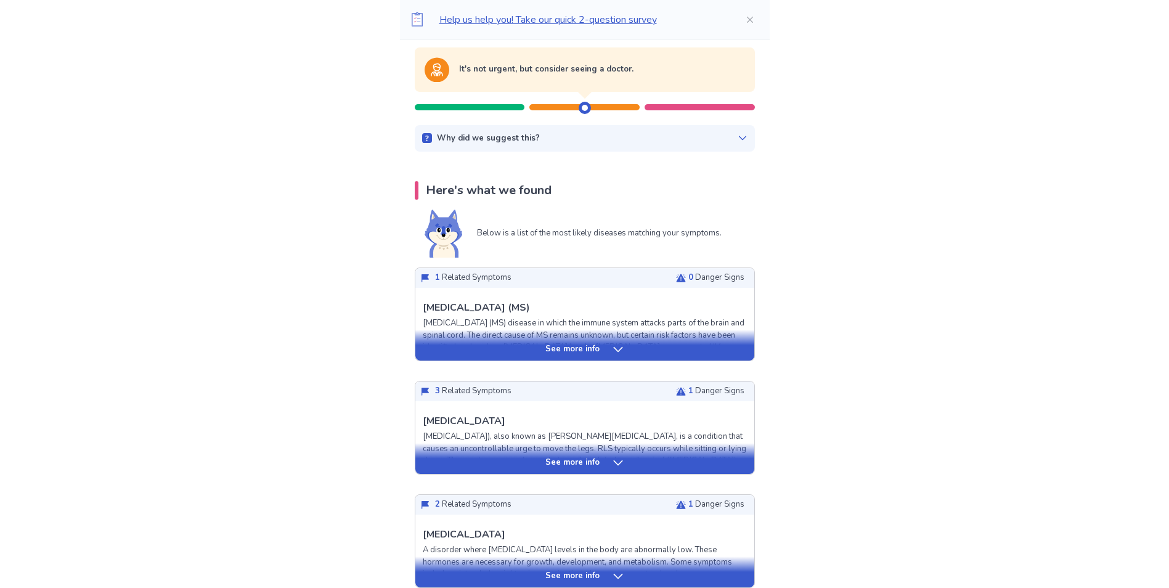
click at [613, 348] on icon at bounding box center [617, 349] width 9 height 5
